Goal: Use online tool/utility: Utilize a website feature to perform a specific function

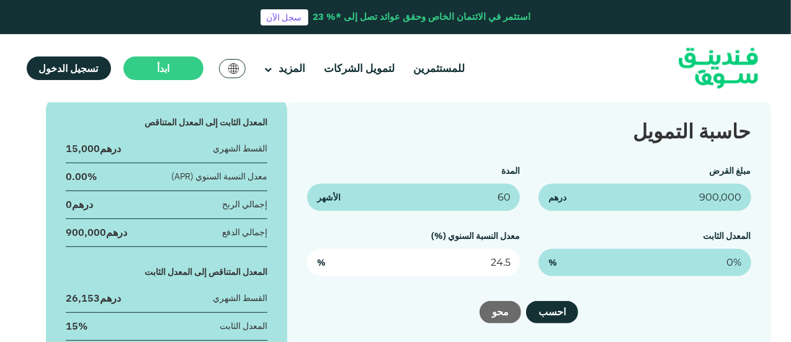
drag, startPoint x: 479, startPoint y: 264, endPoint x: 515, endPoint y: 269, distance: 37.0
click at [515, 269] on input "24.5" at bounding box center [413, 262] width 213 height 27
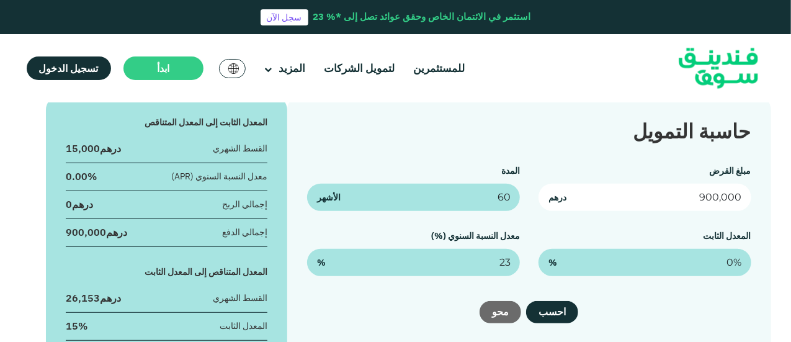
type input "23%"
click at [705, 196] on input "900,000" at bounding box center [644, 197] width 213 height 27
type input "872,000"
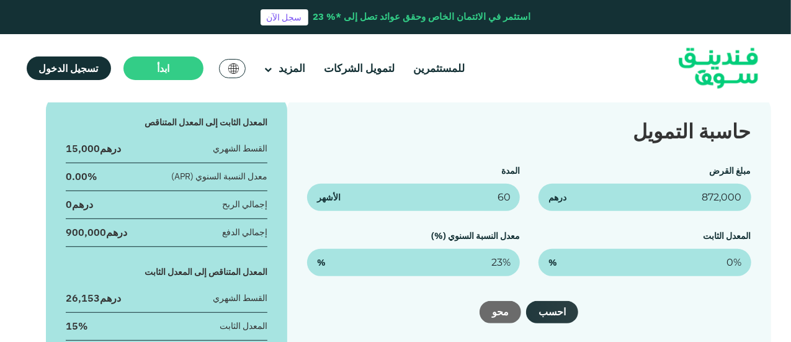
click at [556, 311] on button "احسب" at bounding box center [552, 312] width 52 height 22
click at [552, 314] on button "احسب" at bounding box center [552, 312] width 52 height 22
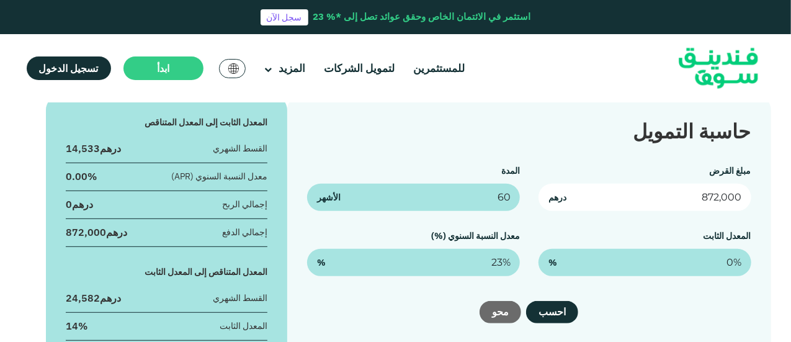
drag, startPoint x: 696, startPoint y: 194, endPoint x: 751, endPoint y: 196, distance: 54.6
click at [751, 196] on div "حاسبة التمويل مبلغ القرض 872,000 درهم المدة 60 الأشهر المعدل الثابت 0% % معدل ا…" at bounding box center [528, 259] width 483 height 326
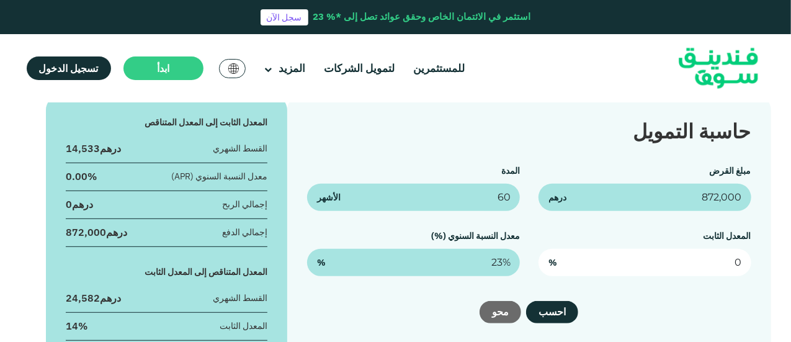
click at [676, 265] on input "0" at bounding box center [644, 262] width 213 height 27
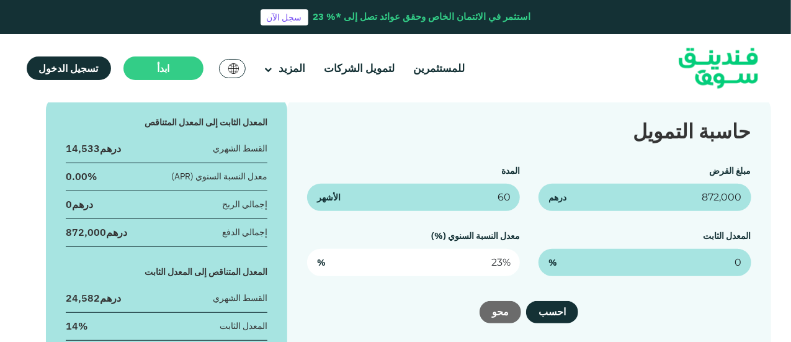
type input "0%"
click at [428, 261] on input "23" at bounding box center [413, 262] width 213 height 27
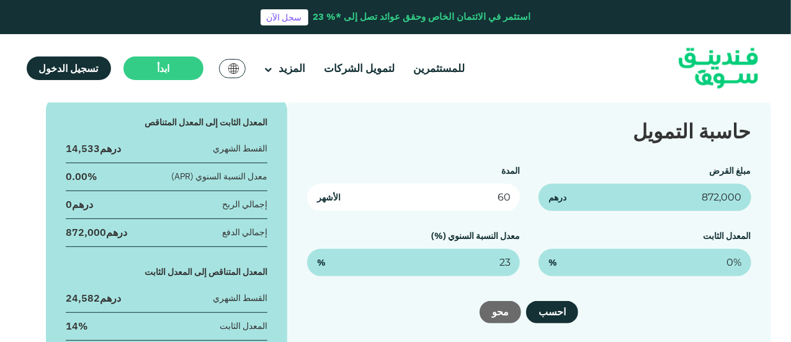
type input "23%"
click at [464, 195] on input "60" at bounding box center [413, 197] width 213 height 27
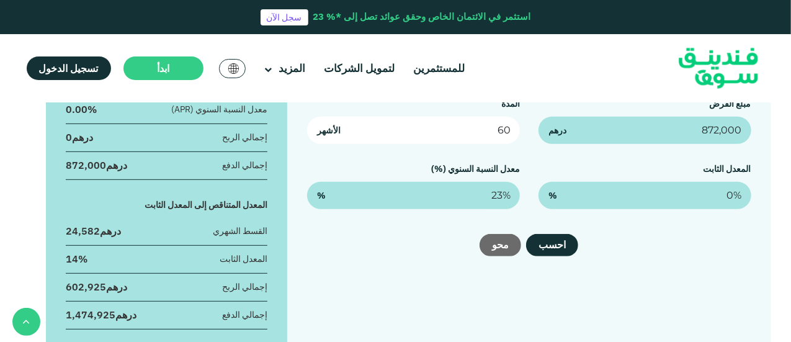
scroll to position [248, 0]
